Goal: Check status: Check status

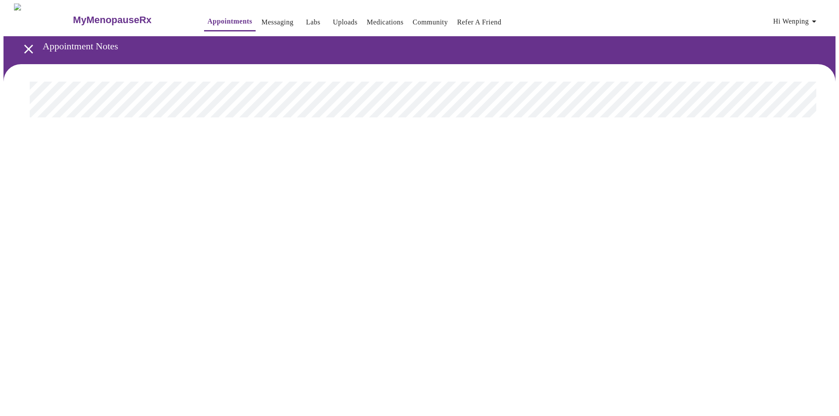
click at [181, 135] on div "MyMenopauseRx Appointments Messaging Labs Uploads Medications Community Refer a…" at bounding box center [419, 69] width 832 height 132
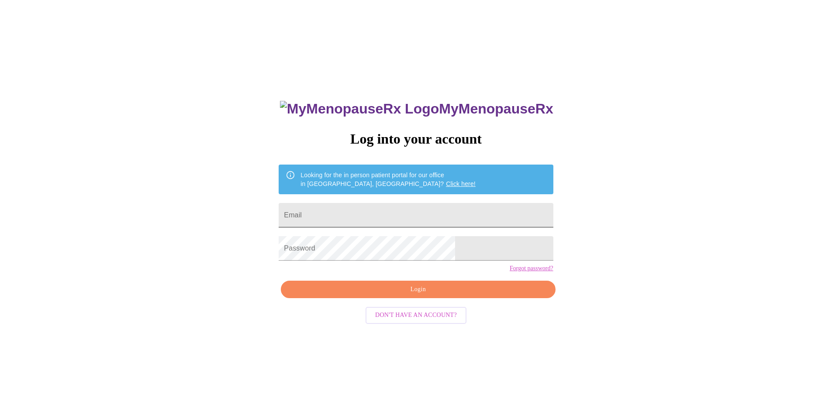
click at [371, 208] on input "Email" at bounding box center [416, 215] width 274 height 24
click at [379, 213] on input "wpdonna" at bounding box center [416, 215] width 274 height 24
type input "wpdonna@gmail.com"
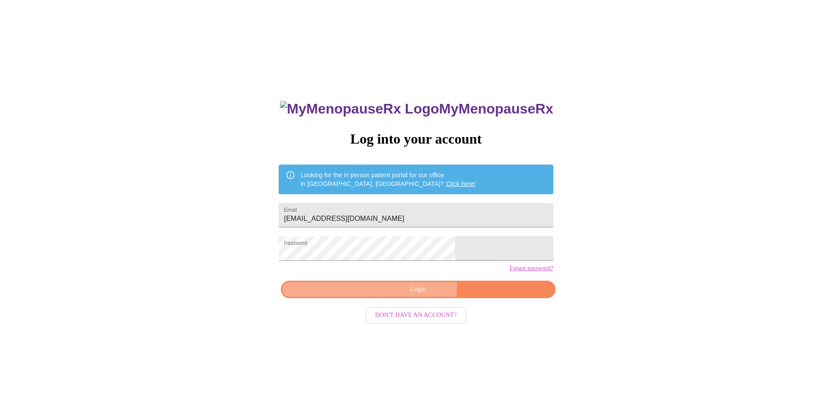
click at [402, 295] on span "Login" at bounding box center [418, 289] width 254 height 11
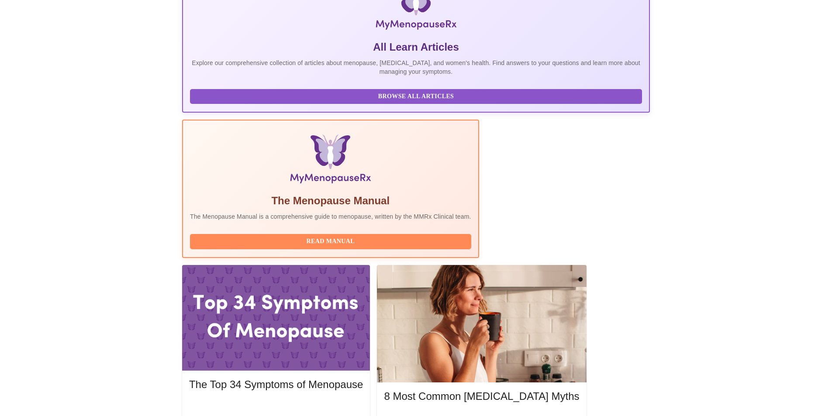
scroll to position [161, 0]
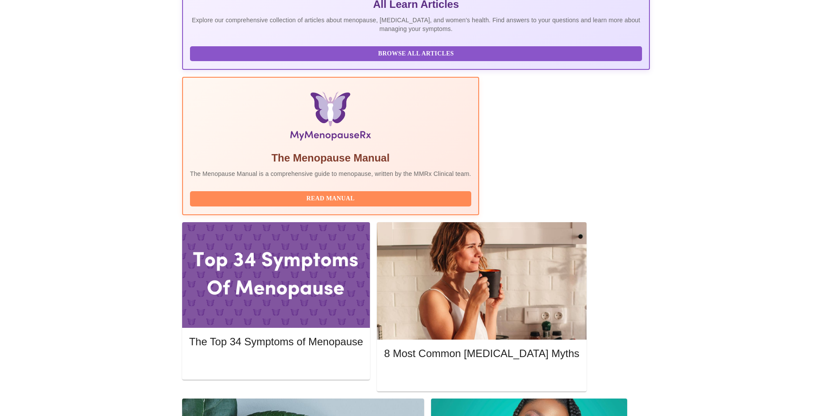
scroll to position [239, 0]
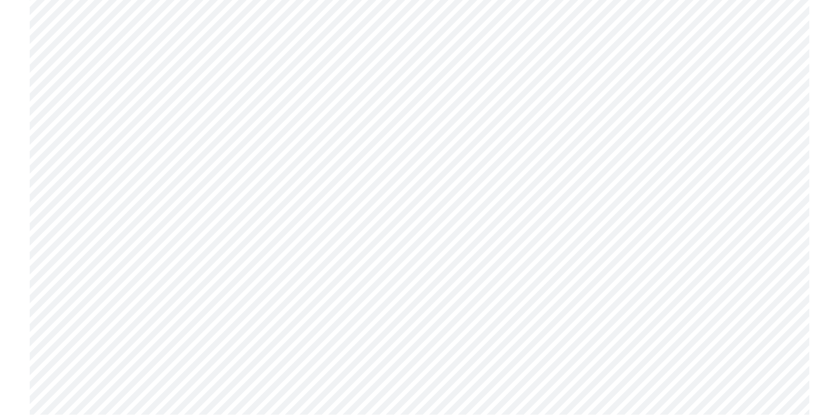
scroll to position [2770, 0]
